Goal: Task Accomplishment & Management: Complete application form

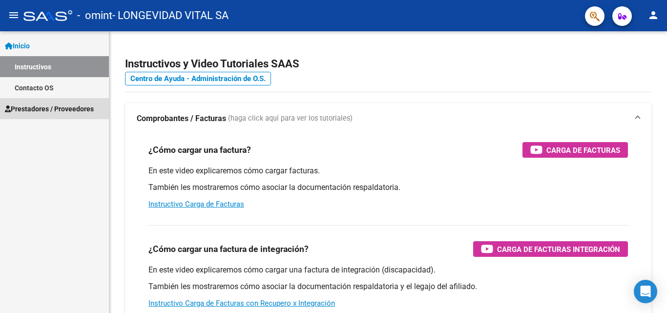
click at [48, 111] on span "Prestadores / Proveedores" at bounding box center [49, 108] width 89 height 11
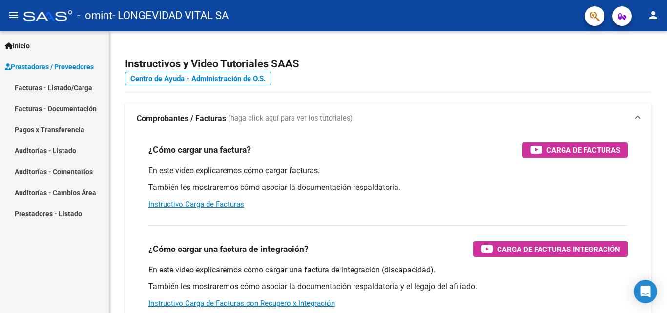
click at [58, 87] on link "Facturas - Listado/Carga" at bounding box center [54, 87] width 109 height 21
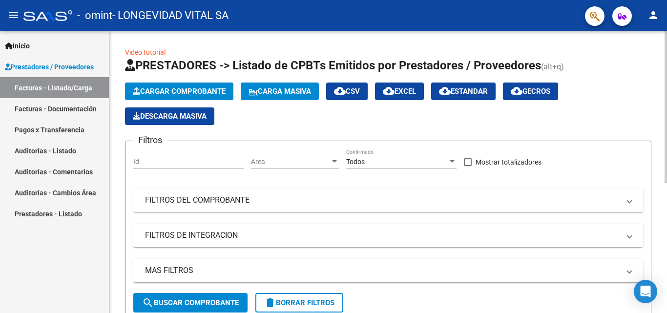
click at [185, 90] on span "Cargar Comprobante" at bounding box center [179, 91] width 93 height 9
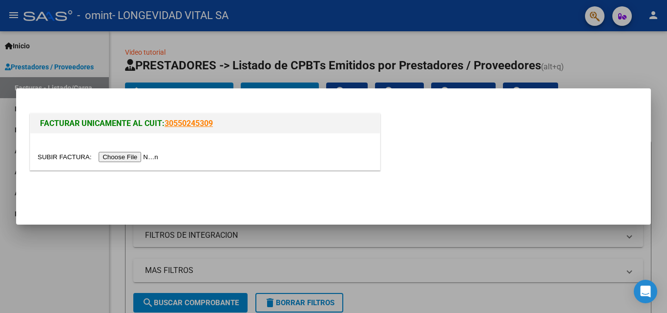
click at [137, 161] on input "file" at bounding box center [100, 157] width 124 height 10
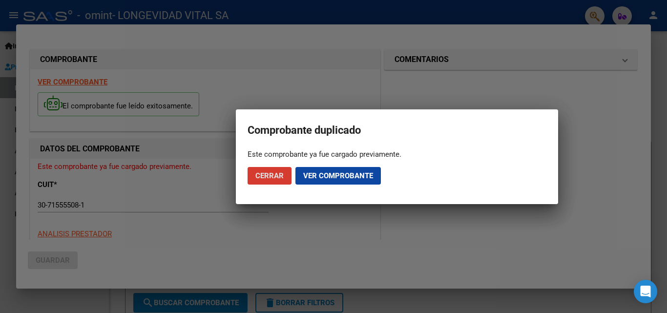
click at [278, 181] on button "Cerrar" at bounding box center [269, 176] width 44 height 18
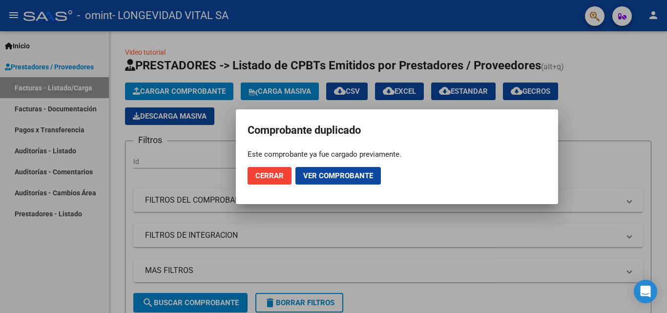
click at [307, 179] on span "Ver comprobante" at bounding box center [338, 175] width 70 height 9
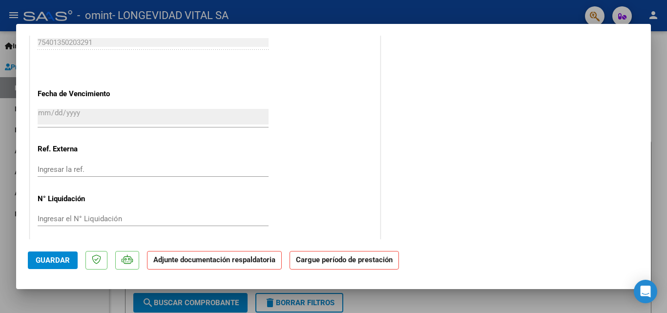
scroll to position [653, 0]
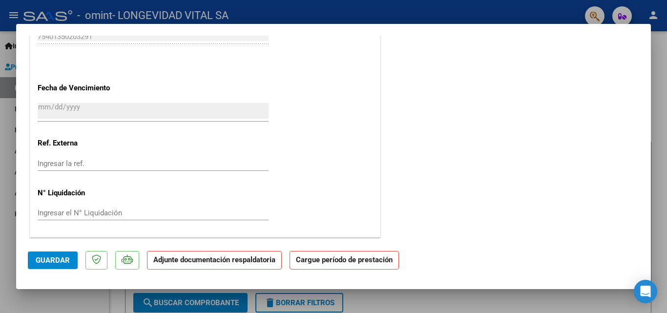
drag, startPoint x: 349, startPoint y: 262, endPoint x: 264, endPoint y: 261, distance: 84.9
click at [346, 263] on strong "Cargue período de prestación" at bounding box center [343, 260] width 109 height 19
click at [261, 260] on strong "Adjunte documentación respaldatoria" at bounding box center [214, 259] width 122 height 9
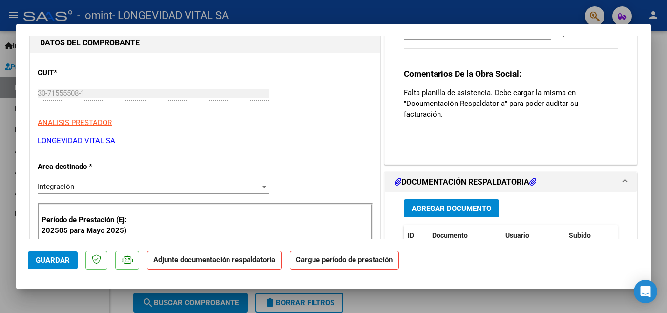
scroll to position [244, 0]
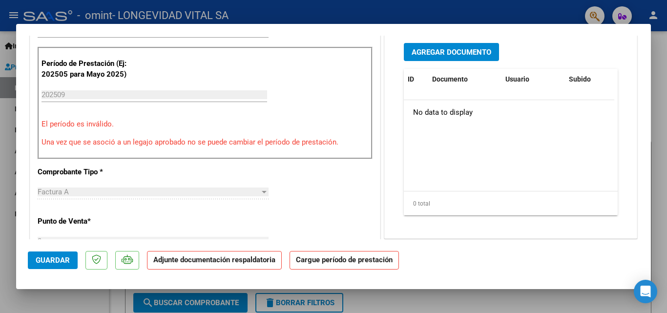
click at [459, 55] on span "Agregar Documento" at bounding box center [452, 52] width 80 height 9
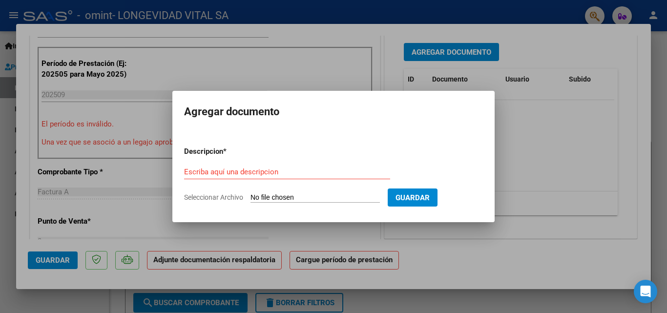
drag, startPoint x: 300, startPoint y: 125, endPoint x: 382, endPoint y: 136, distance: 83.1
click at [382, 136] on mat-dialog-container "Agregar documento Descripcion * Escriba aquí una descripcion Seleccionar Archiv…" at bounding box center [333, 156] width 322 height 131
click at [428, 192] on button "Guardar" at bounding box center [413, 197] width 50 height 18
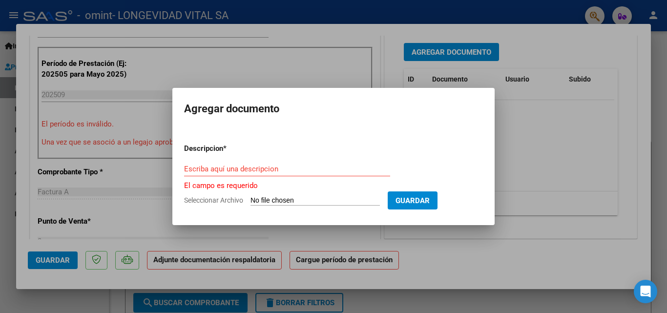
click at [437, 199] on button "Guardar" at bounding box center [413, 200] width 50 height 18
click at [538, 154] on div at bounding box center [333, 156] width 667 height 313
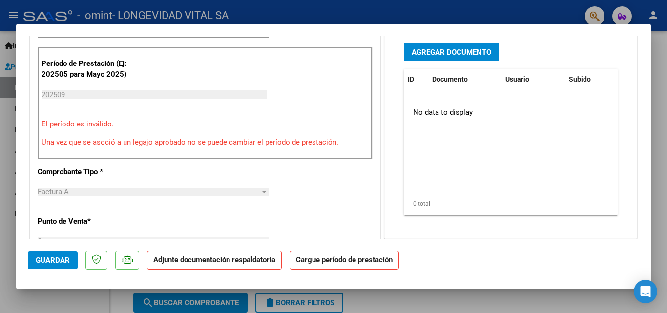
click at [447, 50] on span "Agregar Documento" at bounding box center [452, 52] width 80 height 9
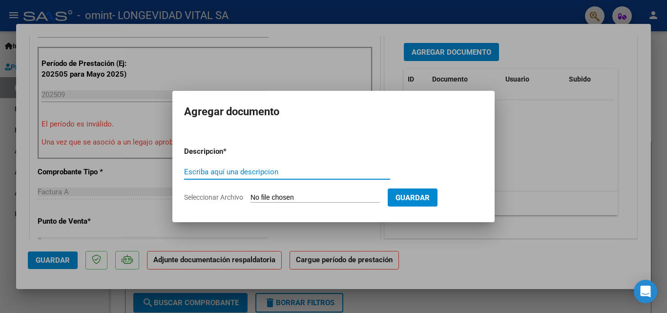
click at [278, 170] on input "Escriba aquí una descripcion" at bounding box center [287, 171] width 206 height 9
click at [307, 191] on form "Descripcion * Escriba aquí una descripcion Seleccionar Archivo Guardar" at bounding box center [333, 174] width 299 height 71
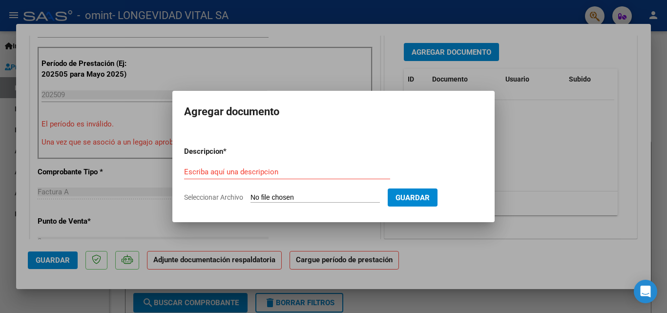
click at [308, 201] on input "Seleccionar Archivo" at bounding box center [314, 197] width 129 height 9
type input "C:\fakepath\202509251225.pdf"
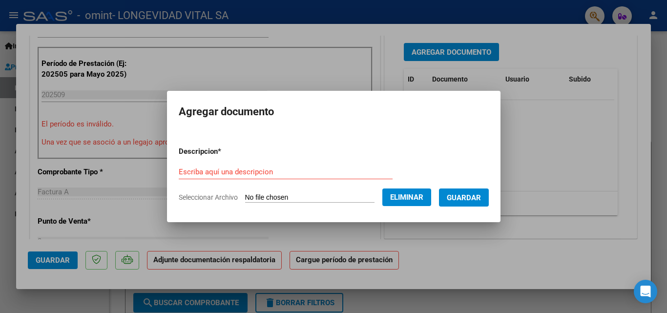
click at [273, 166] on div "Escriba aquí una descripcion" at bounding box center [286, 172] width 214 height 15
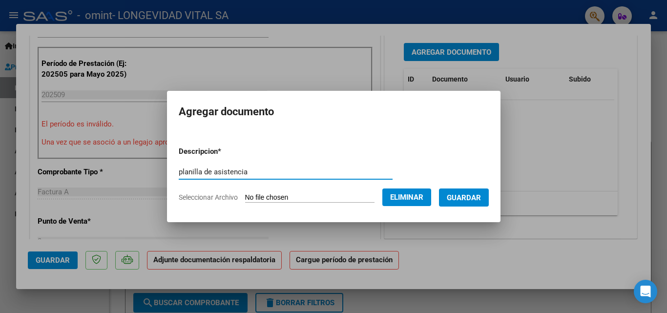
type input "planilla de asistencia"
click at [489, 195] on button "Guardar" at bounding box center [464, 197] width 50 height 18
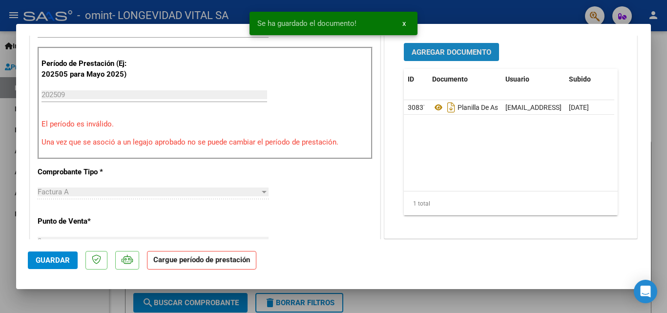
click at [481, 55] on span "Agregar Documento" at bounding box center [452, 52] width 80 height 9
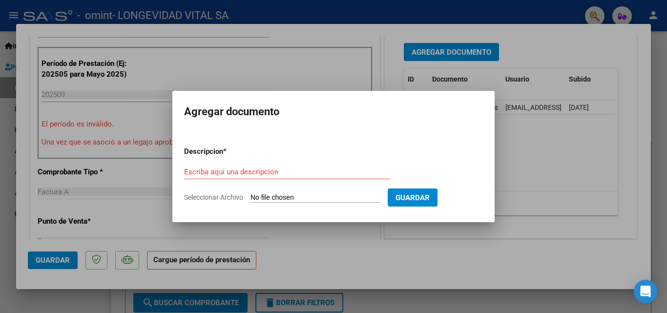
click at [278, 167] on input "Escriba aquí una descripcion" at bounding box center [287, 171] width 206 height 9
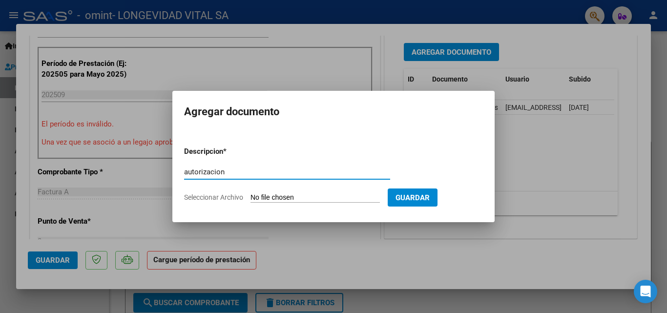
type input "autorizacion"
click at [300, 196] on input "Seleccionar Archivo" at bounding box center [314, 197] width 129 height 9
type input "C:\fakepath\[PERSON_NAME].pdf"
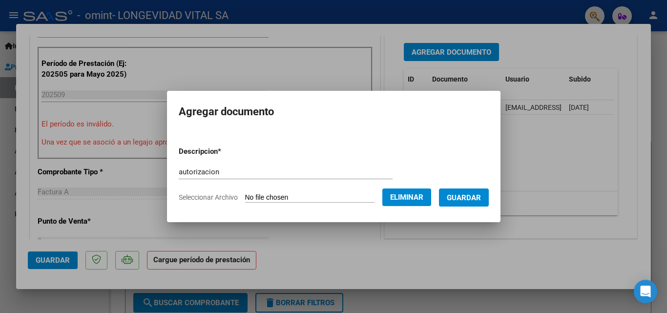
click at [471, 199] on span "Guardar" at bounding box center [464, 197] width 34 height 9
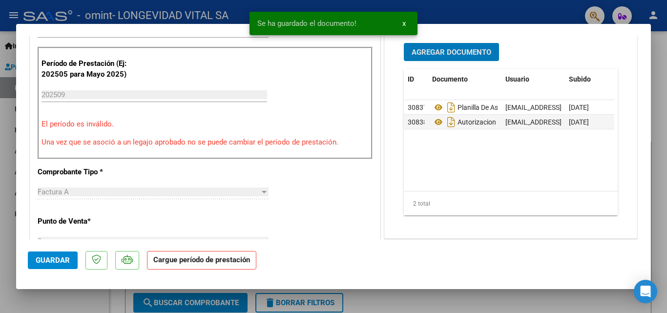
scroll to position [0, 0]
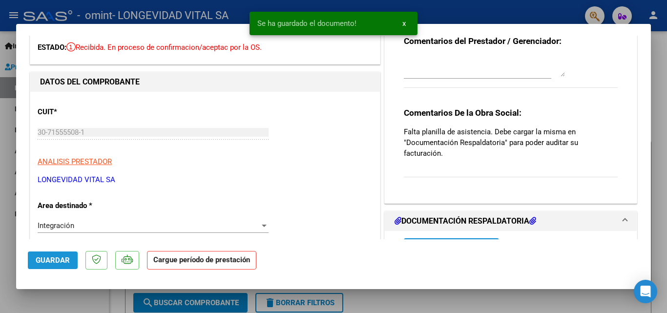
click at [69, 254] on button "Guardar" at bounding box center [53, 260] width 50 height 18
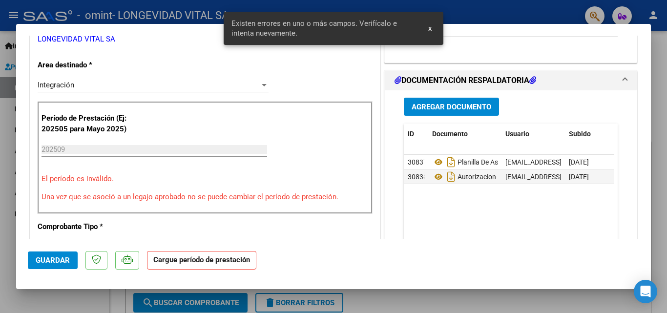
scroll to position [191, 0]
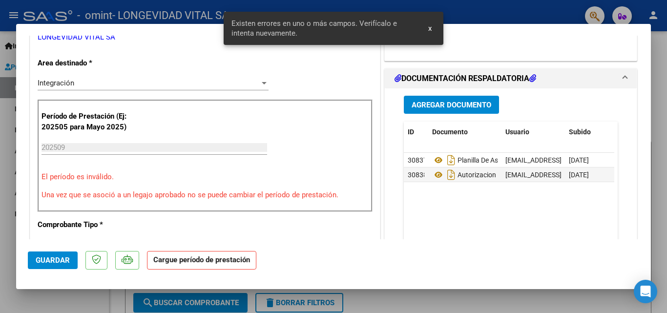
click at [117, 149] on input "202509" at bounding box center [154, 147] width 226 height 9
click at [116, 149] on input "202509" at bounding box center [154, 147] width 226 height 9
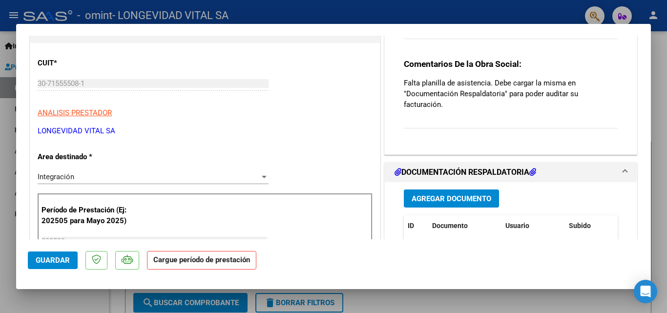
scroll to position [0, 0]
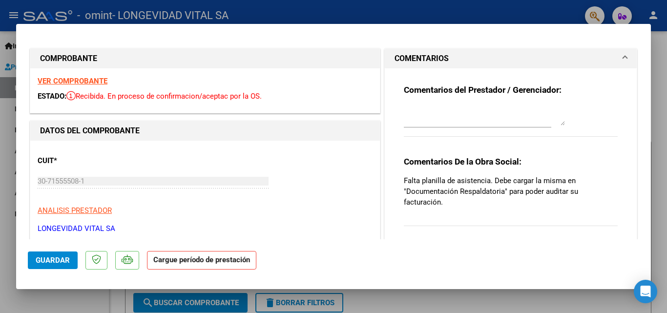
click at [416, 124] on textarea at bounding box center [484, 116] width 161 height 20
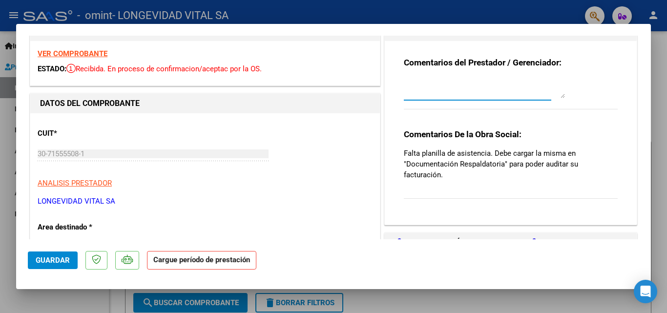
scroll to position [49, 0]
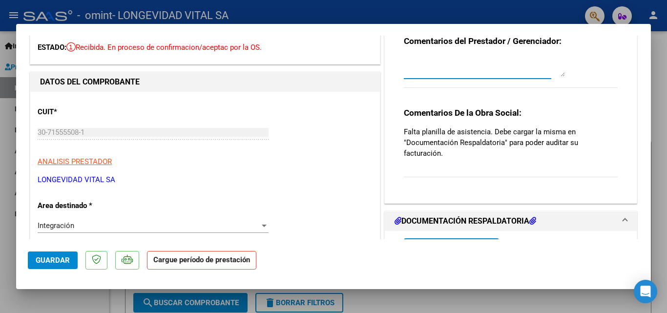
click at [98, 228] on div "Integración" at bounding box center [149, 225] width 222 height 9
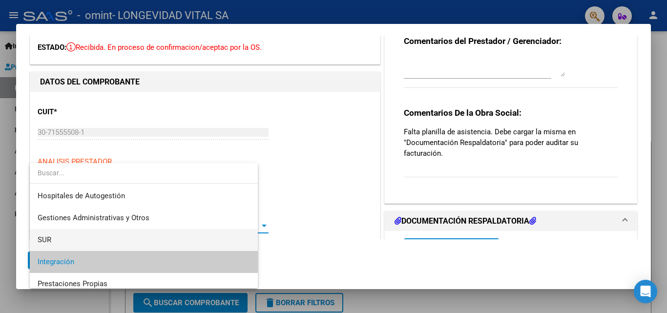
scroll to position [37, 0]
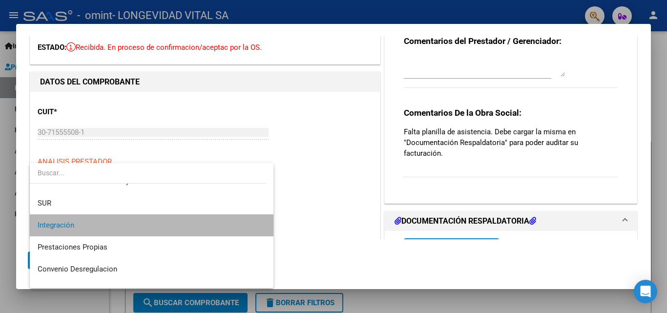
click at [235, 214] on span "Integración" at bounding box center [152, 225] width 228 height 22
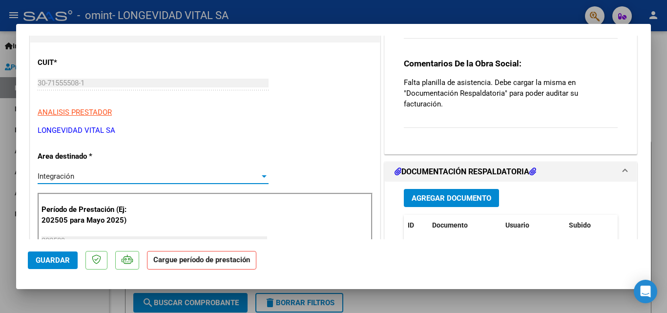
scroll to position [0, 0]
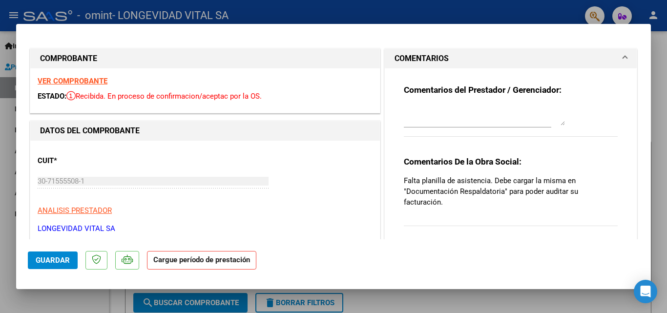
click at [82, 82] on strong "VER COMPROBANTE" at bounding box center [73, 81] width 70 height 9
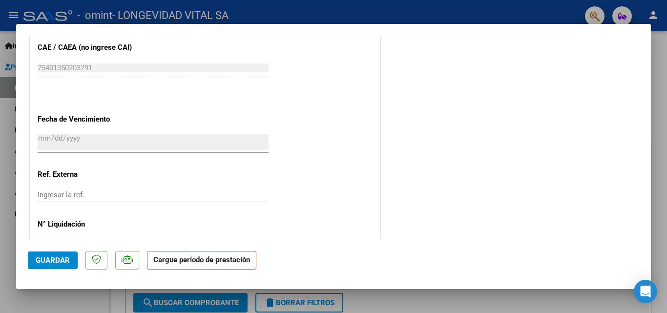
scroll to position [653, 0]
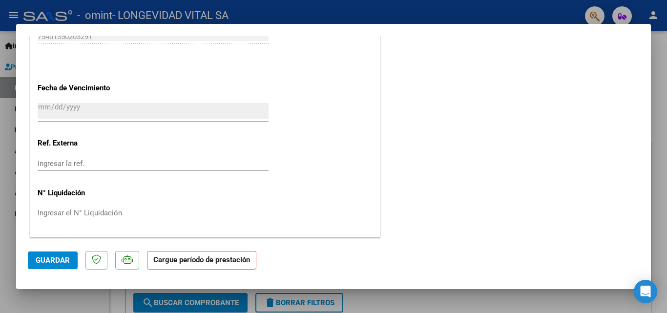
click at [159, 260] on strong "Cargue período de prestación" at bounding box center [201, 260] width 109 height 19
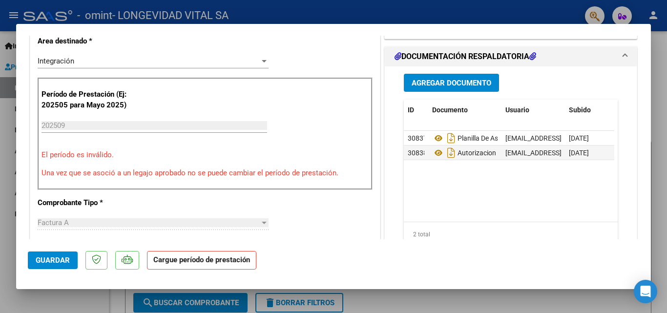
scroll to position [165, 0]
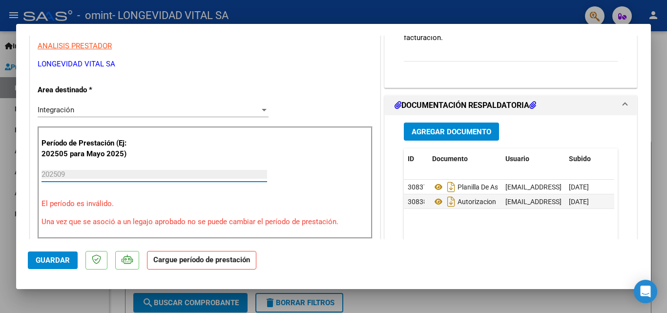
click at [110, 177] on input "202509" at bounding box center [154, 174] width 226 height 9
click at [64, 263] on span "Guardar" at bounding box center [53, 260] width 34 height 9
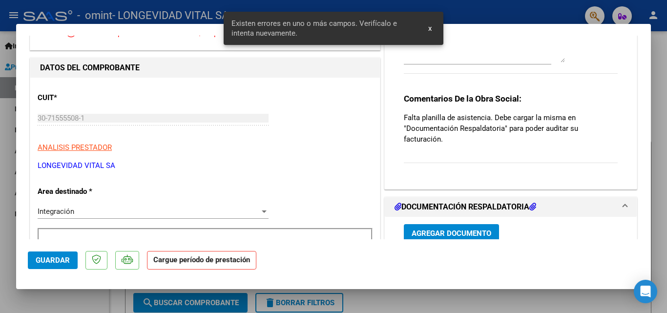
scroll to position [0, 0]
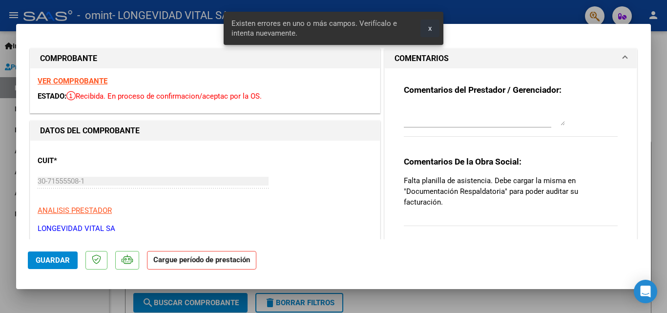
click at [428, 28] on span "x" at bounding box center [429, 28] width 3 height 9
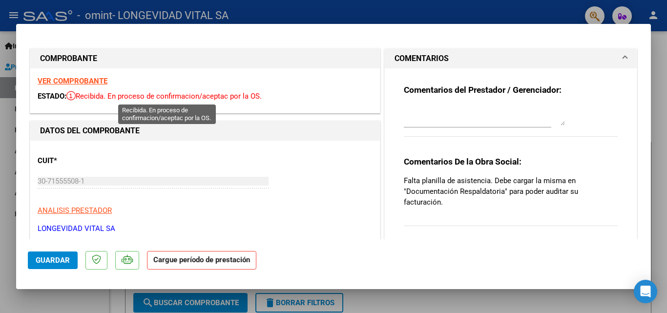
click at [124, 98] on span "Recibida. En proceso de confirmacion/aceptac por la OS." at bounding box center [163, 96] width 195 height 9
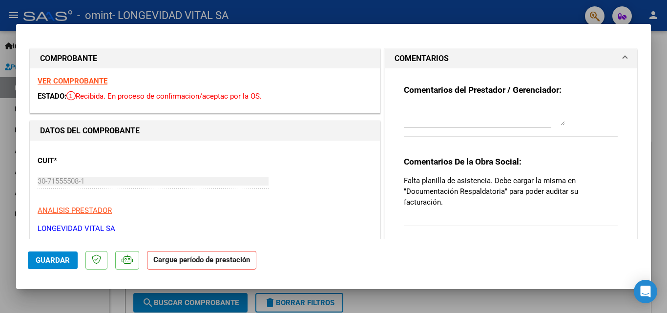
click at [410, 120] on textarea at bounding box center [484, 116] width 161 height 20
click at [662, 104] on div at bounding box center [333, 156] width 667 height 313
type input "$ 0,00"
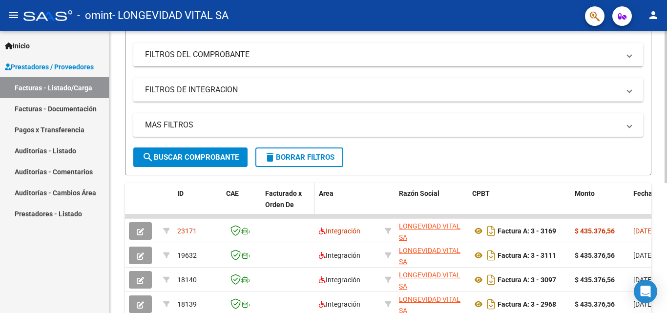
scroll to position [195, 0]
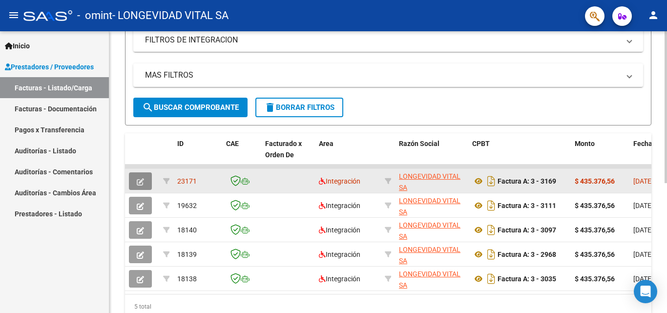
click at [143, 179] on icon "button" at bounding box center [140, 181] width 7 height 7
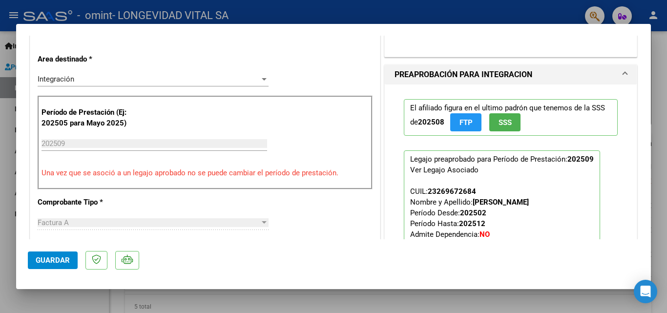
click at [62, 259] on span "Guardar" at bounding box center [53, 260] width 34 height 9
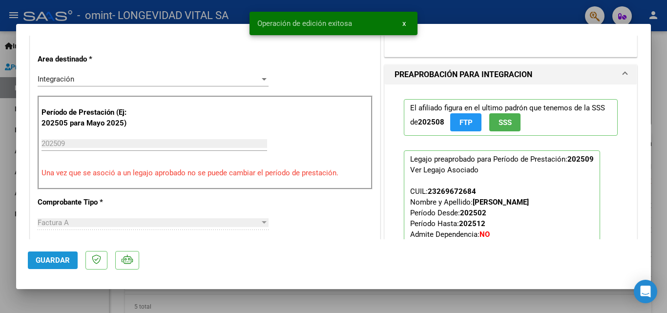
click at [76, 264] on button "Guardar" at bounding box center [53, 260] width 50 height 18
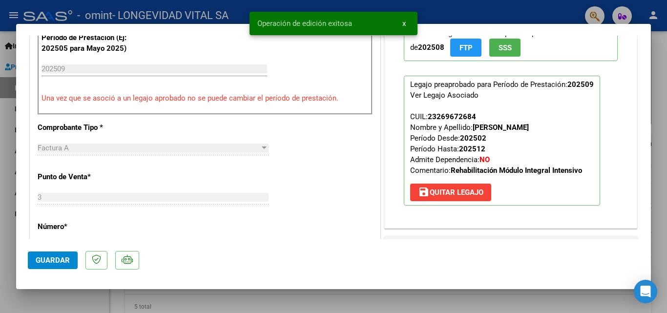
scroll to position [488, 0]
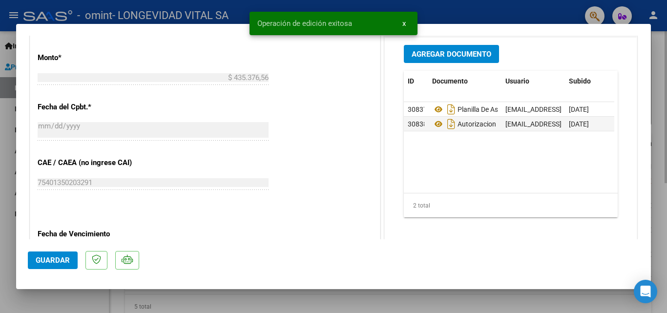
click at [313, 297] on div at bounding box center [333, 156] width 667 height 313
type input "$ 0,00"
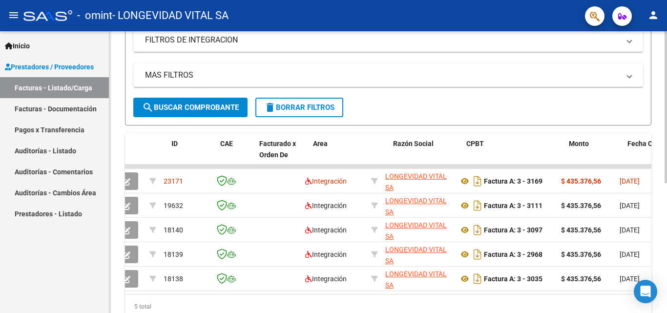
scroll to position [0, 0]
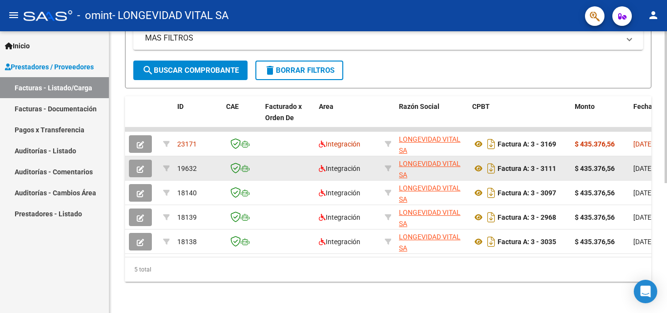
scroll to position [240, 0]
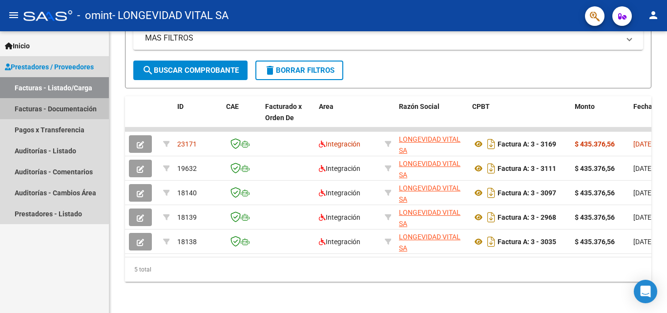
click at [36, 110] on link "Facturas - Documentación" at bounding box center [54, 108] width 109 height 21
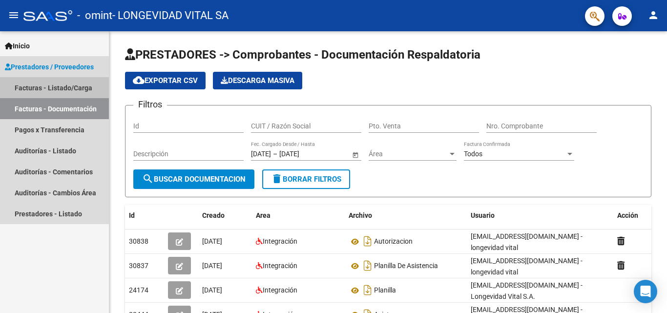
click at [53, 97] on link "Facturas - Listado/Carga" at bounding box center [54, 87] width 109 height 21
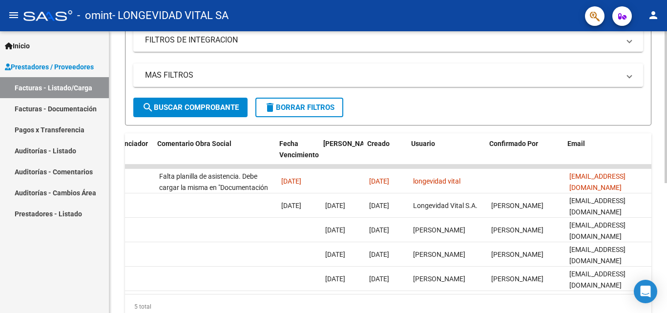
scroll to position [0, 1532]
